Goal: Task Accomplishment & Management: Manage account settings

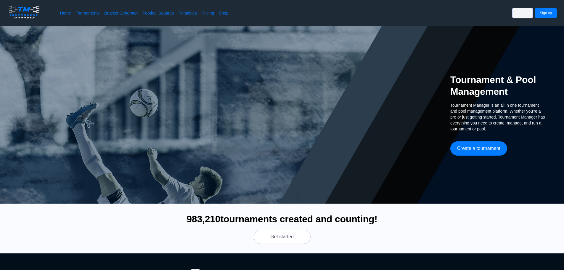
click at [522, 13] on button "Log in" at bounding box center [523, 12] width 20 height 9
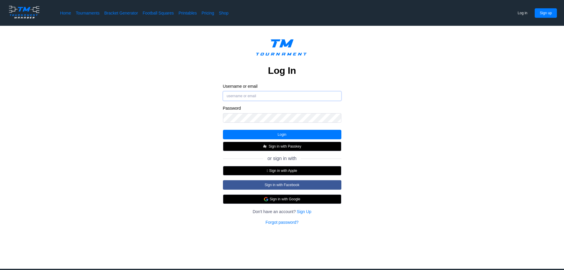
click at [306, 95] on input "Username or email" at bounding box center [282, 95] width 118 height 9
click at [300, 130] on button "Login" at bounding box center [282, 134] width 118 height 9
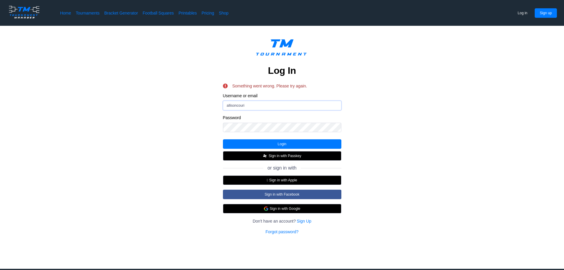
click at [277, 104] on input "allisoncouri" at bounding box center [282, 105] width 118 height 9
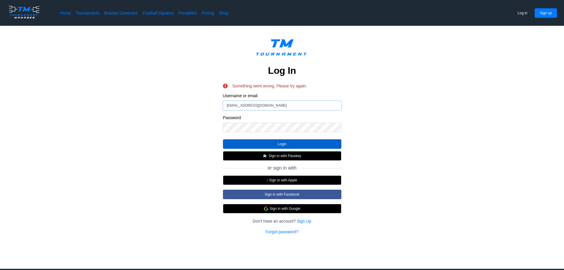
type input "[EMAIL_ADDRESS][DOMAIN_NAME]"
click at [275, 144] on button "Login" at bounding box center [282, 143] width 118 height 9
click at [293, 140] on button "Login" at bounding box center [282, 143] width 118 height 9
